Goal: Task Accomplishment & Management: Use online tool/utility

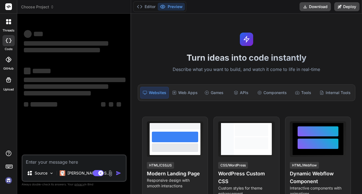
click at [12, 62] on div at bounding box center [9, 59] width 12 height 12
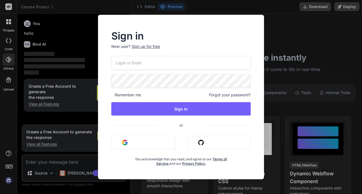
click at [132, 148] on button "Sign in with Google" at bounding box center [143, 142] width 64 height 13
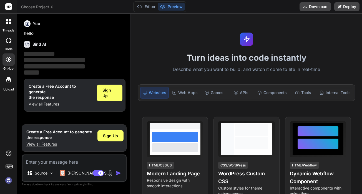
type textarea "x"
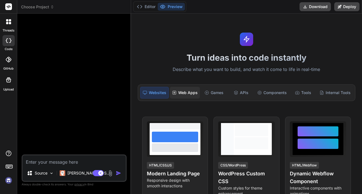
click at [181, 89] on div "Web Apps" at bounding box center [185, 93] width 30 height 12
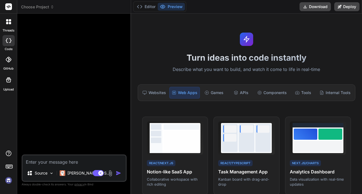
click at [6, 37] on div at bounding box center [9, 40] width 12 height 11
click at [11, 60] on div at bounding box center [9, 59] width 12 height 12
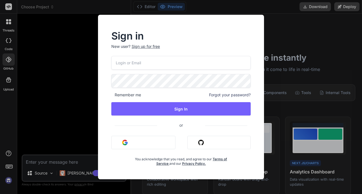
click at [129, 141] on button "Sign in with Google" at bounding box center [143, 142] width 64 height 13
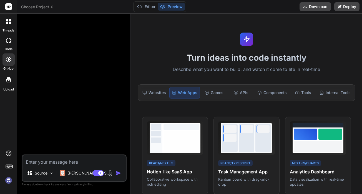
click at [7, 59] on icon at bounding box center [9, 60] width 6 height 6
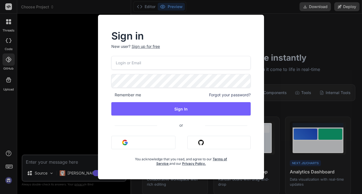
click at [196, 143] on button "Sign in with Github" at bounding box center [219, 142] width 63 height 13
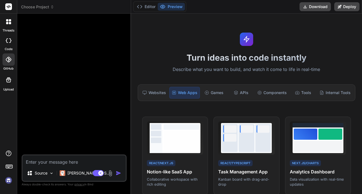
click at [11, 42] on icon at bounding box center [9, 40] width 6 height 4
type textarea "x"
click at [4, 24] on div at bounding box center [9, 22] width 12 height 12
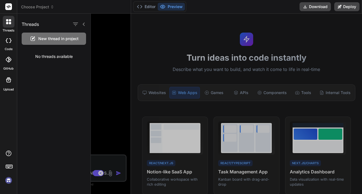
click at [6, 23] on div at bounding box center [9, 22] width 12 height 12
click at [9, 61] on icon at bounding box center [9, 60] width 6 height 6
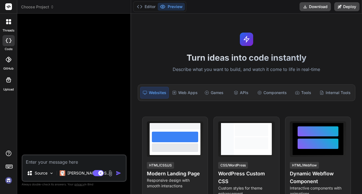
click at [8, 89] on label "Upload" at bounding box center [8, 89] width 11 height 5
click at [7, 58] on icon at bounding box center [9, 60] width 6 height 6
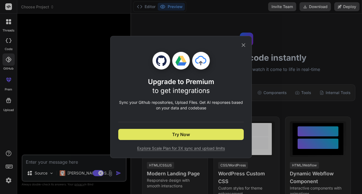
click at [168, 132] on button "Try Now" at bounding box center [181, 134] width 126 height 11
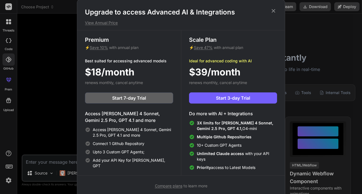
click at [274, 11] on icon at bounding box center [274, 11] width 6 height 6
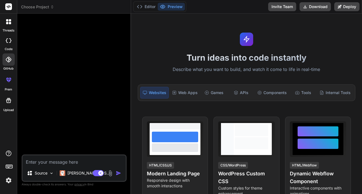
click at [7, 105] on div at bounding box center [8, 100] width 13 height 13
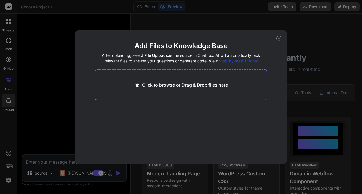
click at [116, 82] on div "Click to browse or Drag & Drop files here" at bounding box center [181, 84] width 173 height 31
click at [134, 80] on div "Click to browse or Drag & Drop files here" at bounding box center [181, 84] width 173 height 31
click at [169, 84] on p "Click to browse or Drag & Drop files here" at bounding box center [185, 84] width 86 height 7
click at [208, 1] on div "Add Files to Knowledge Base After uploading, select File Uploads as the source …" at bounding box center [181, 97] width 362 height 194
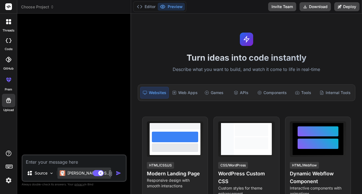
click at [73, 176] on div "Claude 4 S.." at bounding box center [85, 172] width 54 height 11
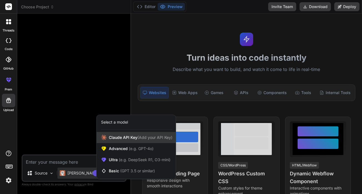
click at [119, 137] on span "Claude API Key (Add your API Key)" at bounding box center [141, 137] width 64 height 6
type textarea "x"
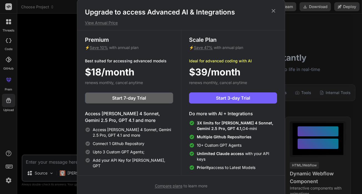
click at [61, 61] on div "Upgrade to access Advanced AI & Integrations View Annual Price Premium ⚡ Save 1…" at bounding box center [181, 97] width 362 height 194
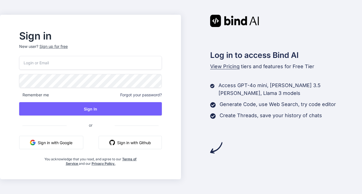
click at [75, 143] on button "Sign in with Google" at bounding box center [51, 142] width 64 height 13
